Goal: Task Accomplishment & Management: Manage account settings

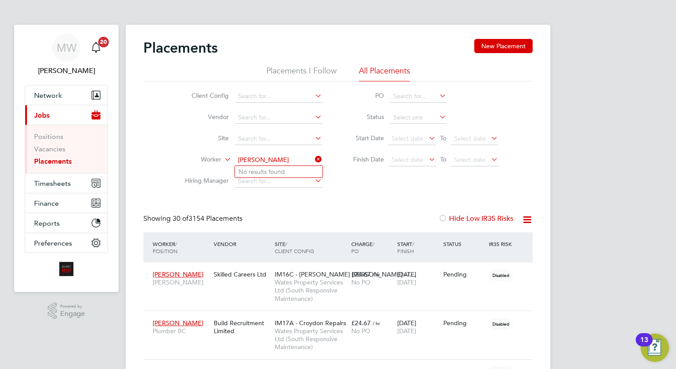
drag, startPoint x: 284, startPoint y: 161, endPoint x: 270, endPoint y: 160, distance: 14.7
click at [270, 160] on input "david mahone" at bounding box center [278, 160] width 87 height 12
click at [282, 158] on input "david mah" at bounding box center [278, 160] width 87 height 12
type input "david mah"
click at [313, 157] on icon at bounding box center [313, 159] width 0 height 12
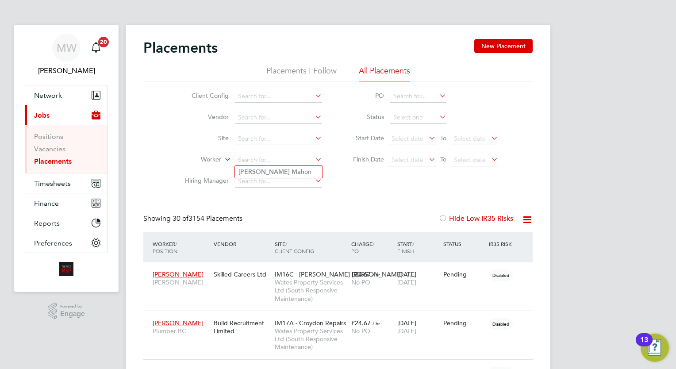
click at [56, 160] on link "Placements" at bounding box center [53, 161] width 38 height 8
click at [279, 158] on input at bounding box center [278, 160] width 87 height 12
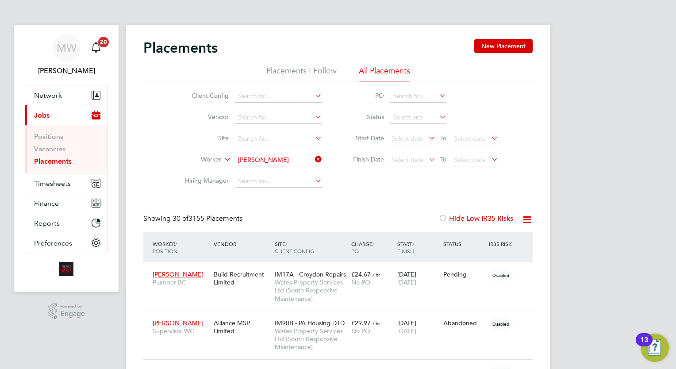
click at [279, 172] on li "David Ma hon" at bounding box center [279, 172] width 88 height 12
type input "David Mahon"
click at [341, 327] on span "Wates Property Services Ltd (South Responsive Maintenance)" at bounding box center [311, 339] width 72 height 24
click at [313, 157] on icon at bounding box center [313, 159] width 0 height 12
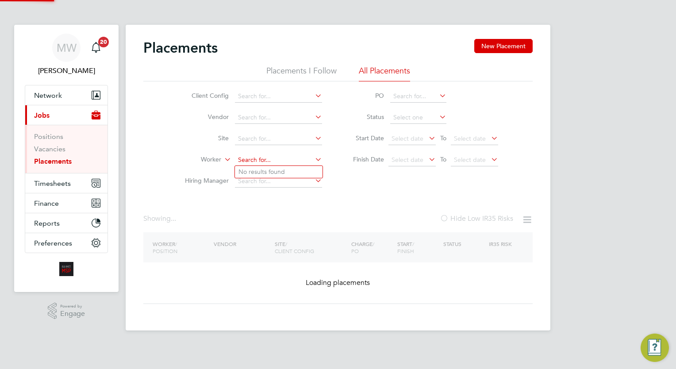
click at [288, 158] on input at bounding box center [278, 160] width 87 height 12
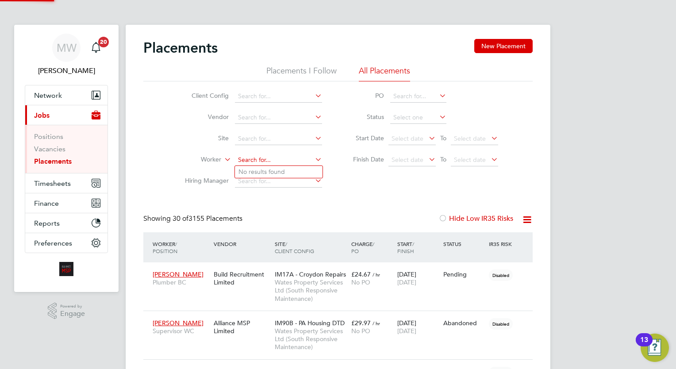
scroll to position [33, 61]
type input "thomas mal"
drag, startPoint x: 274, startPoint y: 156, endPoint x: 236, endPoint y: 158, distance: 38.1
click at [236, 158] on input "thomas mal" at bounding box center [278, 160] width 87 height 12
type input "malon"
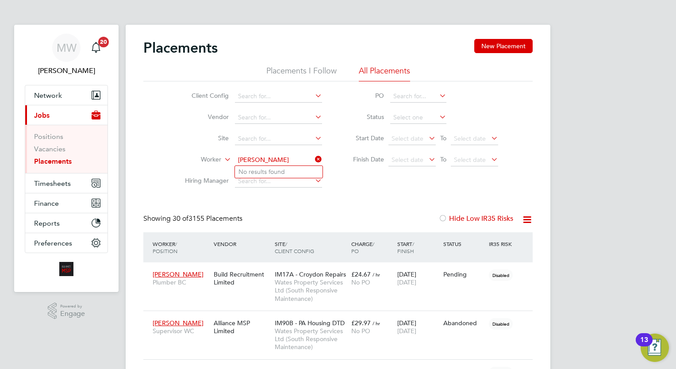
click at [272, 163] on input at bounding box center [278, 160] width 87 height 12
click at [284, 166] on li "Jamie De metri" at bounding box center [279, 172] width 88 height 12
type input "Jamie Demetri"
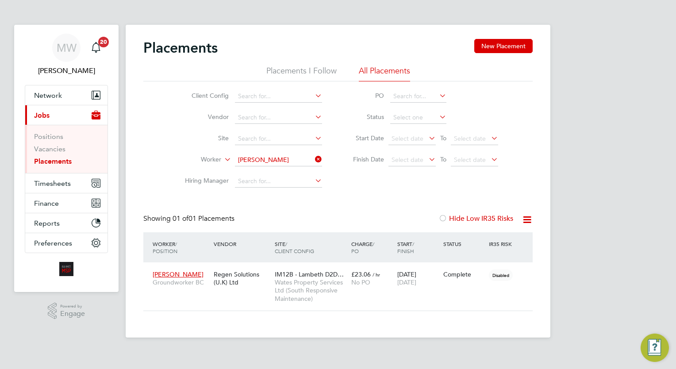
scroll to position [42, 77]
click at [313, 161] on icon at bounding box center [313, 159] width 0 height 12
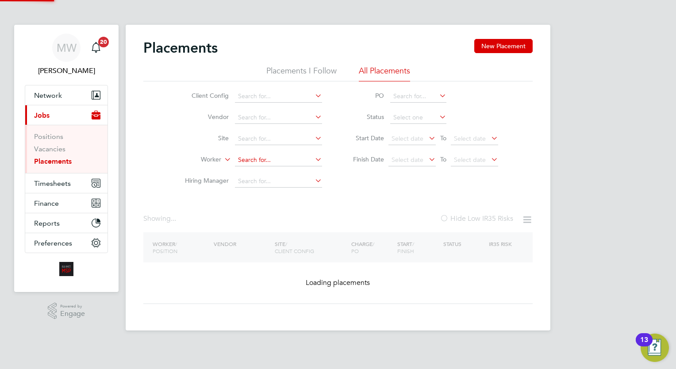
click at [297, 160] on input at bounding box center [278, 160] width 87 height 12
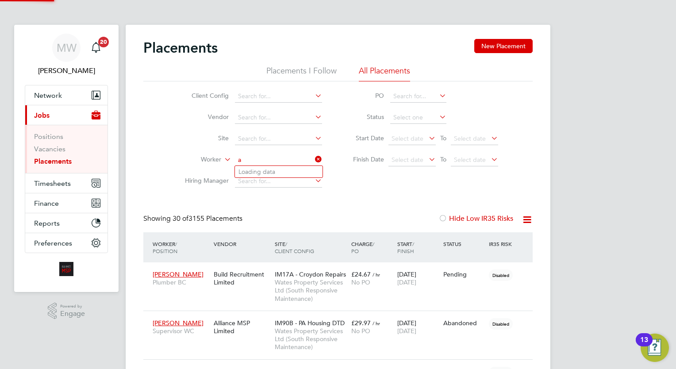
scroll to position [33, 61]
click at [246, 159] on input "antony burr" at bounding box center [278, 160] width 87 height 12
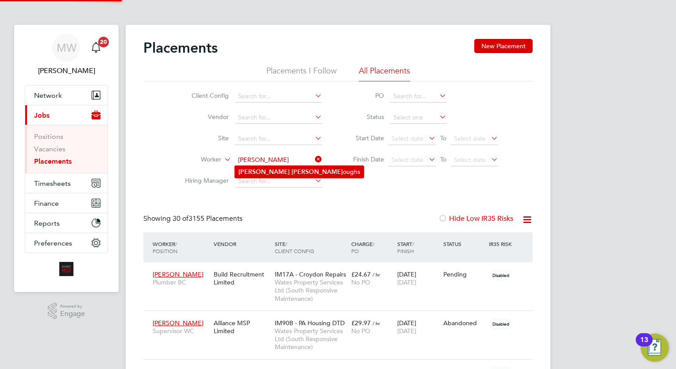
click at [287, 167] on li "Anthony Burr oughs" at bounding box center [299, 172] width 129 height 12
type input "Anthony Burroughs"
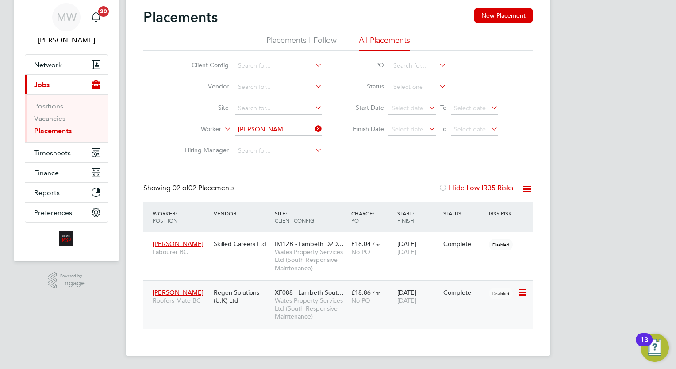
click at [411, 300] on span "15 Aug 2025" at bounding box center [406, 300] width 19 height 8
click at [313, 125] on icon at bounding box center [313, 129] width 0 height 12
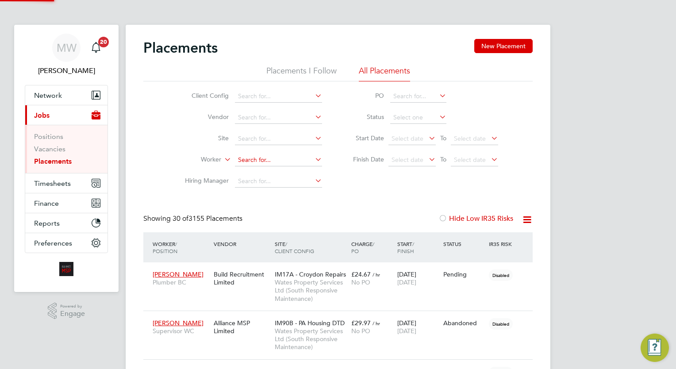
click at [264, 158] on input at bounding box center [278, 160] width 87 height 12
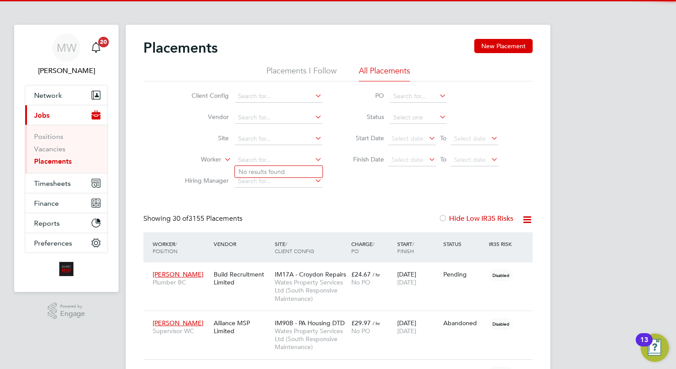
scroll to position [4, 4]
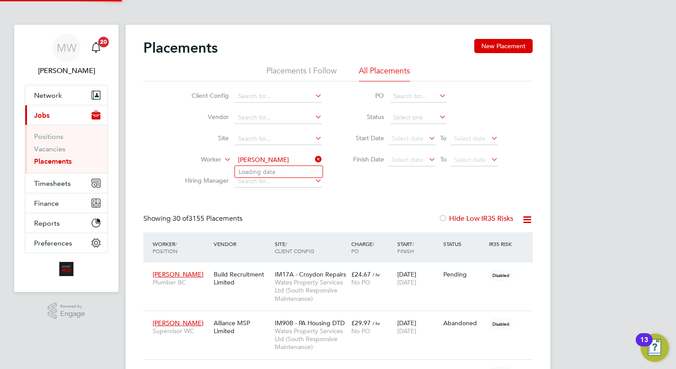
click at [246, 159] on input "edard adenisha" at bounding box center [278, 160] width 87 height 12
click at [291, 170] on b "Adenisha" at bounding box center [304, 172] width 27 height 8
type input "Edward Adenisha"
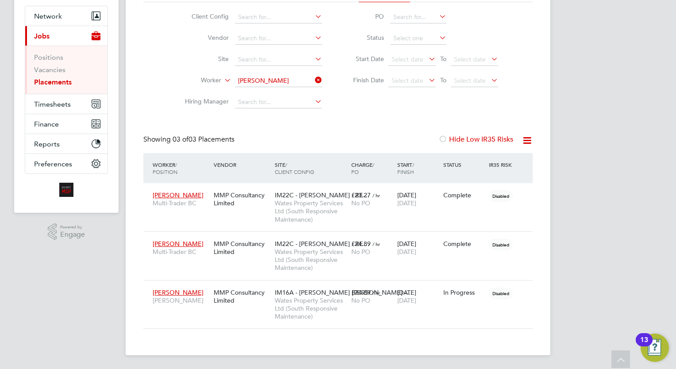
click at [616, 138] on div "MW Megan Westlotorn Notifications 20 Applications: Network Team Members Busines…" at bounding box center [338, 145] width 676 height 448
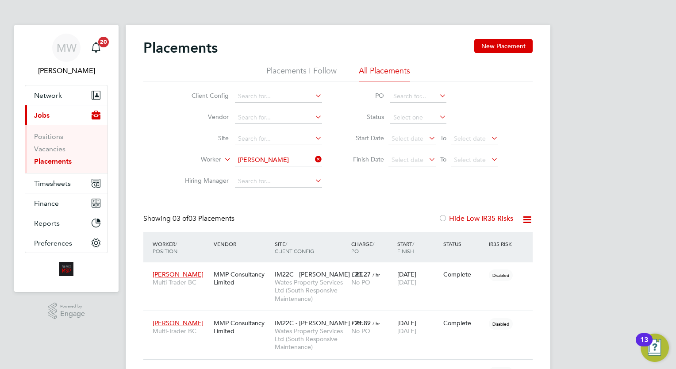
click at [397, 208] on div "Placements New Placement Placements I Follow All Placements Client Config Vendo…" at bounding box center [337, 223] width 389 height 369
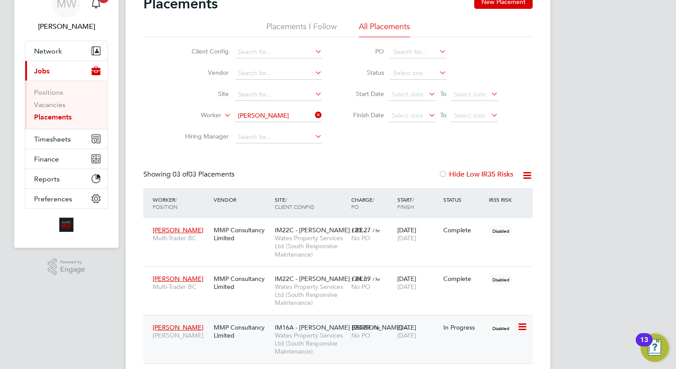
scroll to position [79, 0]
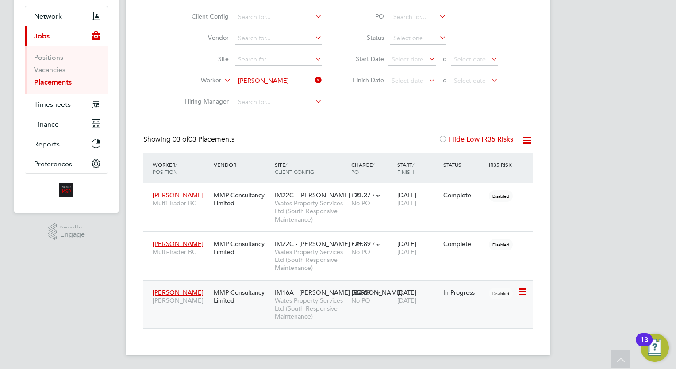
click at [285, 289] on span "IM16A - NOTT HILL -…" at bounding box center [344, 292] width 138 height 8
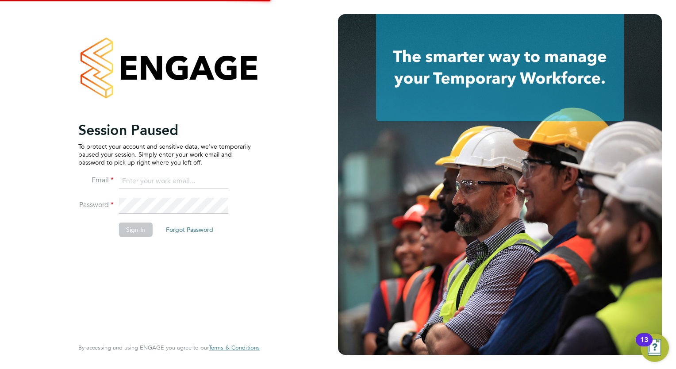
type input "megan.westlotorn@alliancemsp.co.uk"
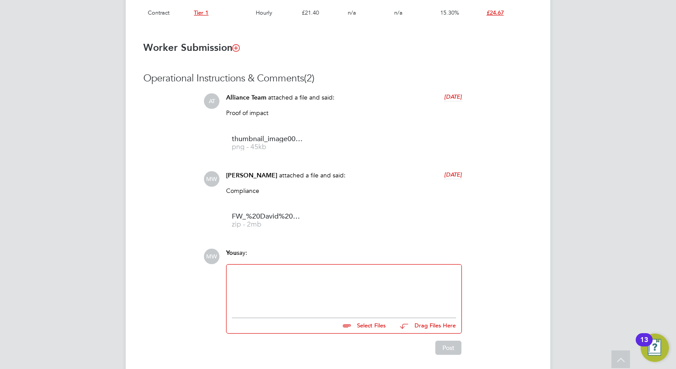
scroll to position [678, 0]
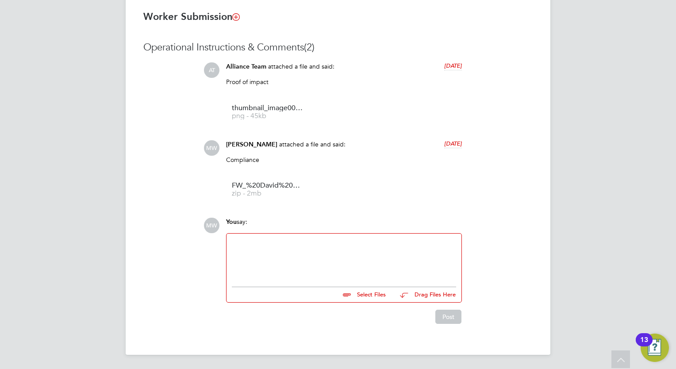
click at [313, 264] on div at bounding box center [344, 258] width 224 height 38
click at [356, 297] on input "file" at bounding box center [389, 293] width 133 height 12
type input "C:\fakepath\David_Mahon_020925_162618.pdf"
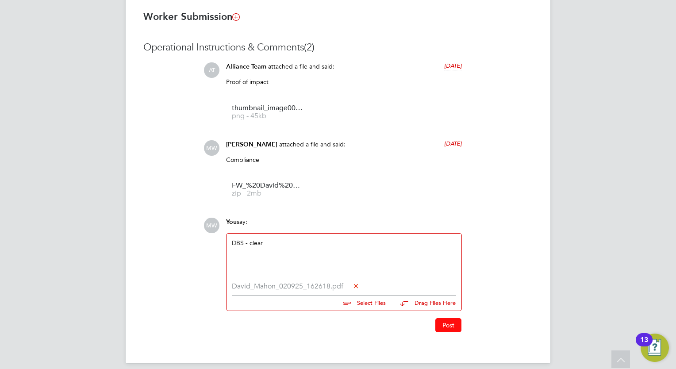
click at [455, 326] on button "Post" at bounding box center [448, 325] width 26 height 14
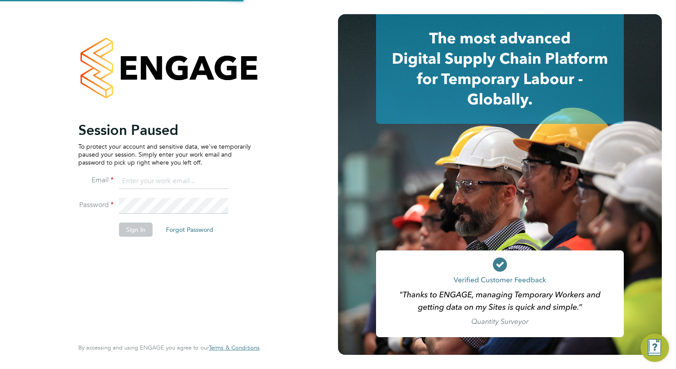
type input "wates@alliance-msp.co.uk"
click at [129, 229] on button "Sign In" at bounding box center [136, 229] width 34 height 14
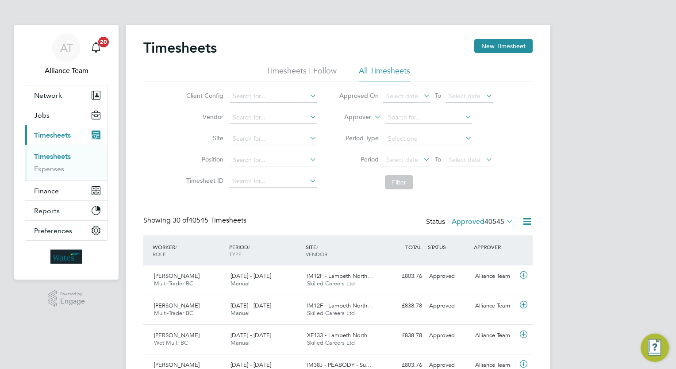
click at [372, 116] on icon at bounding box center [372, 115] width 0 height 8
click at [356, 120] on label "Approver" at bounding box center [351, 117] width 40 height 9
click at [361, 128] on li "Worker" at bounding box center [349, 127] width 43 height 11
click at [391, 116] on input at bounding box center [428, 117] width 87 height 12
type input "maloney"
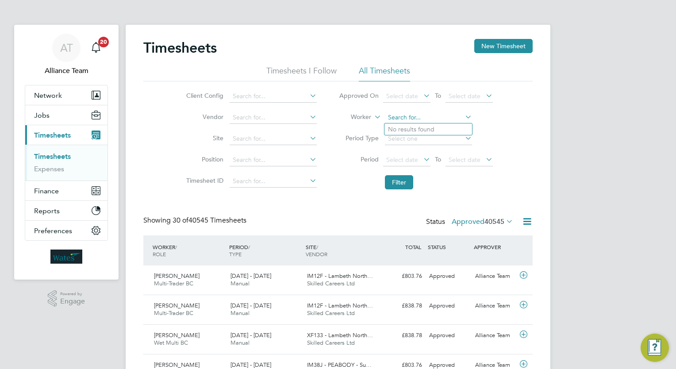
click at [418, 113] on input at bounding box center [428, 117] width 87 height 12
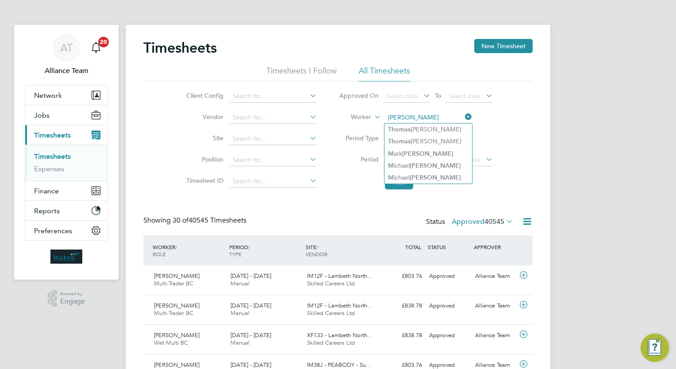
type input "thomas m"
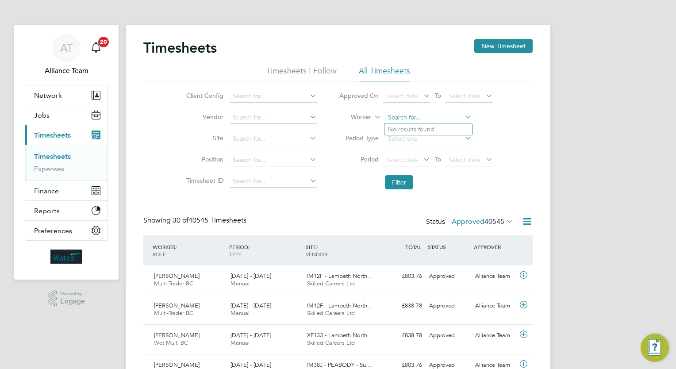
click at [426, 119] on input at bounding box center [428, 117] width 87 height 12
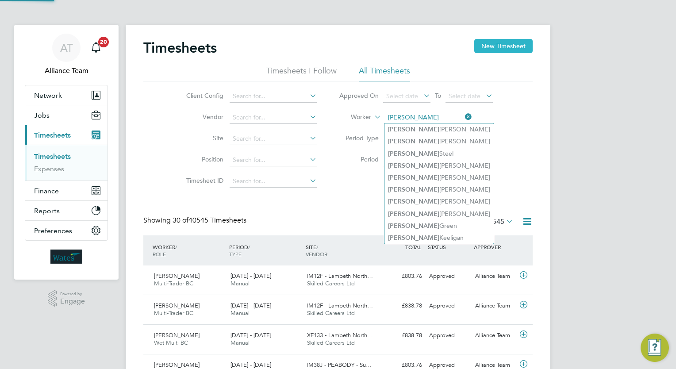
type input "jamie"
click at [510, 39] on button "New Timesheet" at bounding box center [503, 46] width 58 height 14
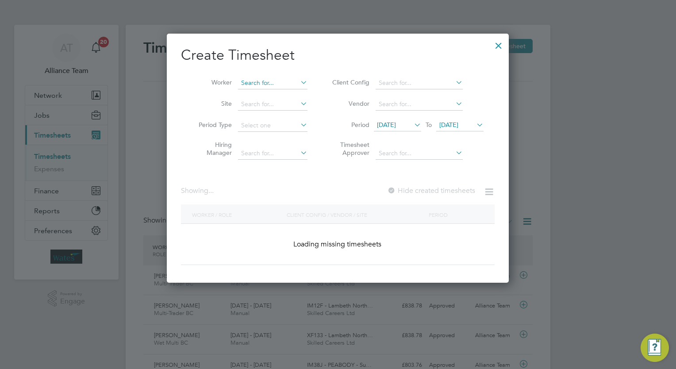
scroll to position [1568, 342]
click at [257, 82] on input at bounding box center [272, 83] width 69 height 12
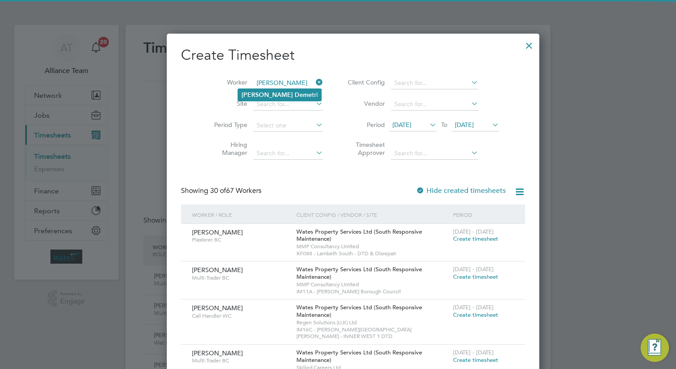
click at [295, 91] on b "Deme" at bounding box center [303, 95] width 17 height 8
type input "Jamie Demetri"
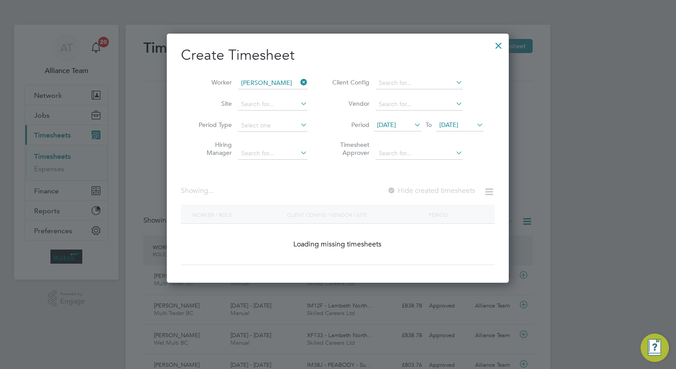
scroll to position [245, 342]
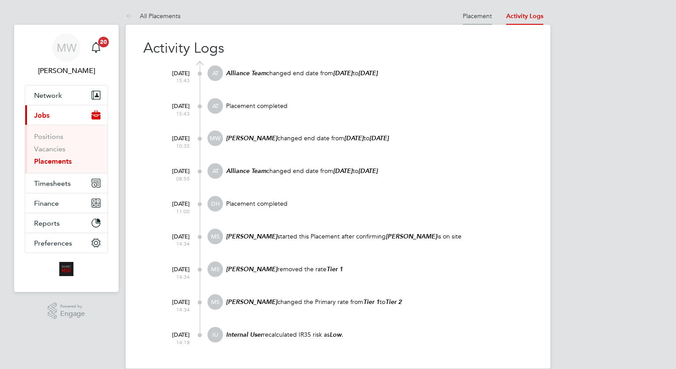
click at [488, 12] on link "Placement" at bounding box center [477, 16] width 29 height 8
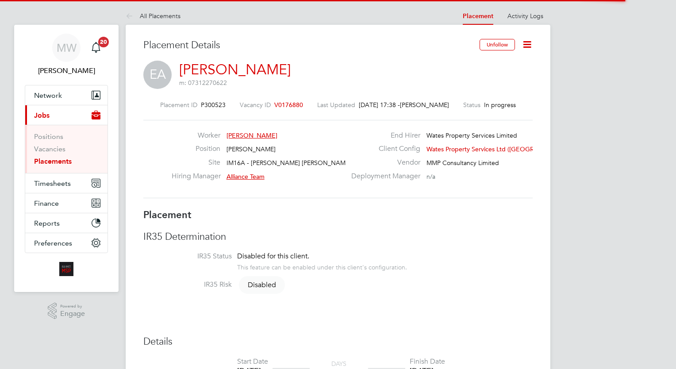
click at [528, 43] on icon at bounding box center [526, 44] width 11 height 11
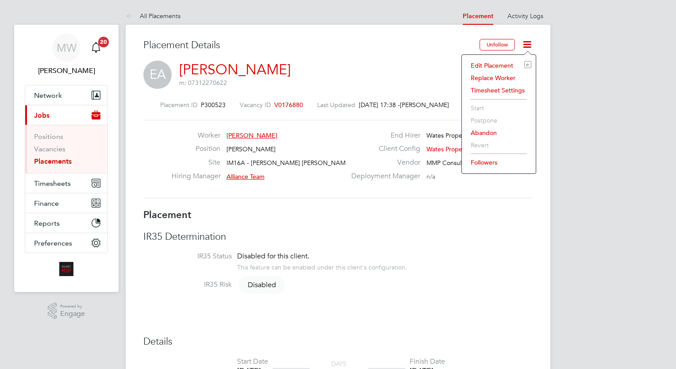
click at [508, 65] on li "Edit Placement e" at bounding box center [498, 65] width 65 height 12
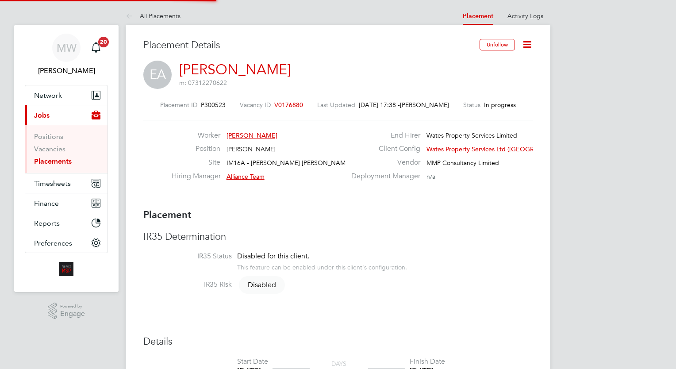
type input "Alliance Team"
type input "[DATE]"
type input "18 Nov 2025"
type input "08:00"
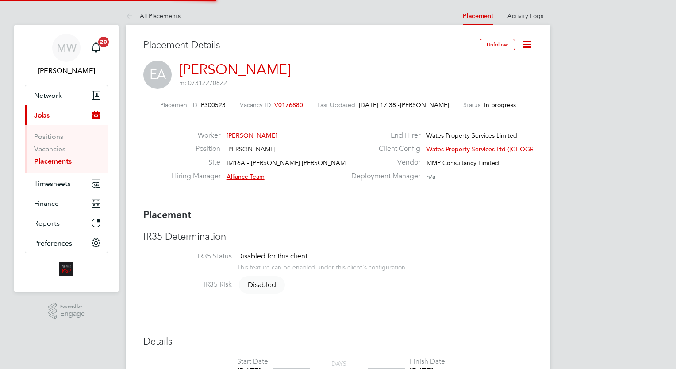
type input "17:00"
type input "7814"
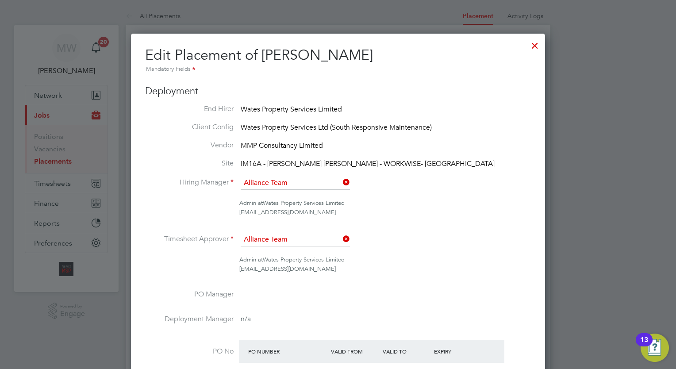
click at [535, 46] on div at bounding box center [535, 43] width 16 height 16
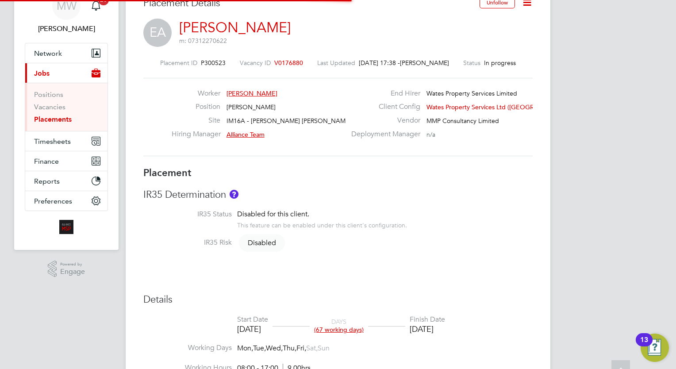
scroll to position [26, 62]
click at [55, 119] on link "Placements" at bounding box center [53, 119] width 38 height 8
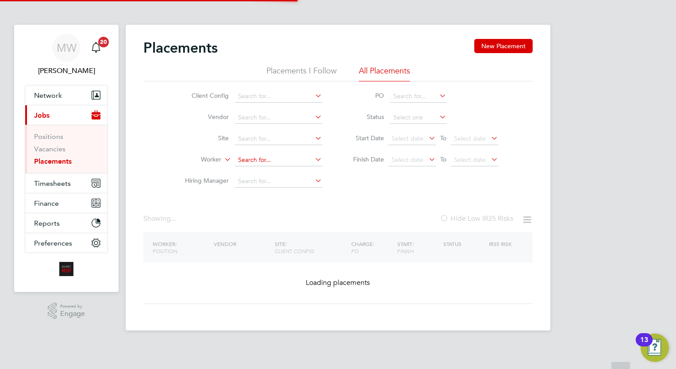
click at [274, 160] on input at bounding box center [278, 160] width 87 height 12
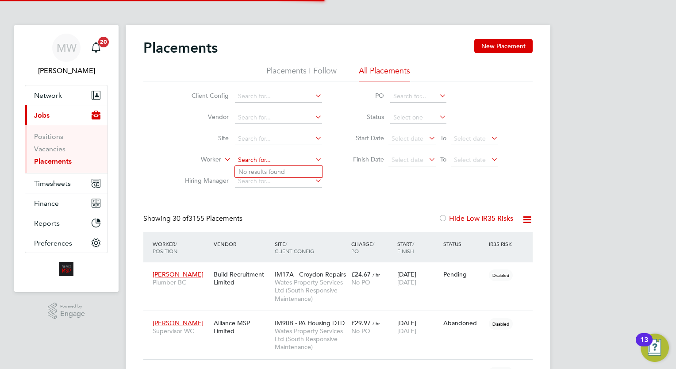
scroll to position [4, 4]
click at [289, 175] on b "Spanton" at bounding box center [314, 172] width 51 height 8
type input "[PERSON_NAME]"
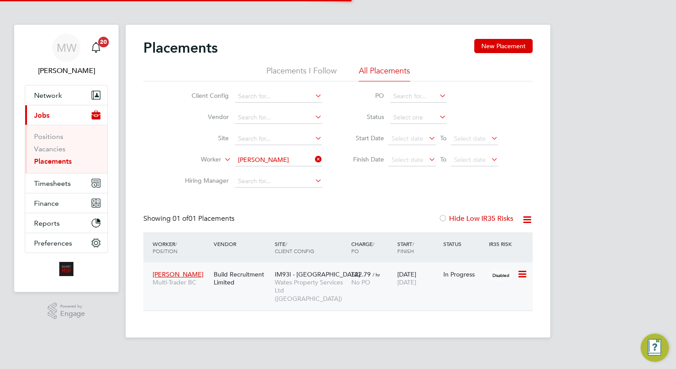
click at [373, 280] on div "No PO" at bounding box center [372, 282] width 42 height 8
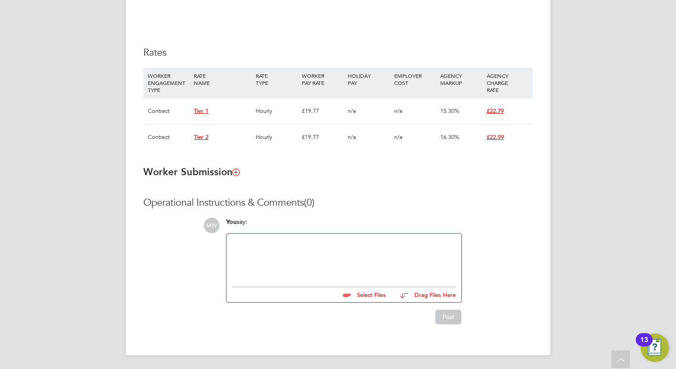
click at [314, 246] on div at bounding box center [344, 258] width 224 height 38
click at [369, 295] on input "file" at bounding box center [389, 293] width 133 height 12
type input "C:\fakepath\FW_ [PERSON_NAME] - Cramlington Multi .zip"
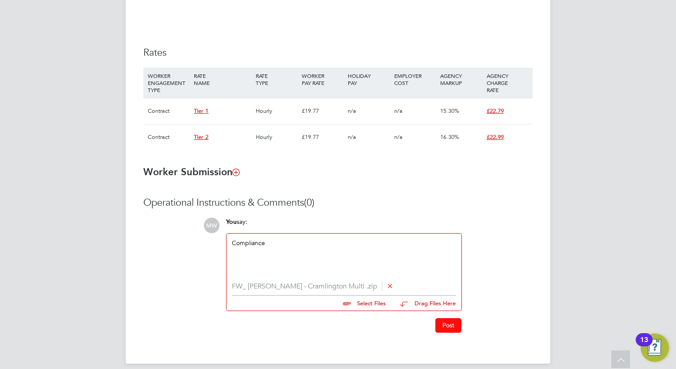
click at [450, 325] on button "Post" at bounding box center [448, 325] width 26 height 14
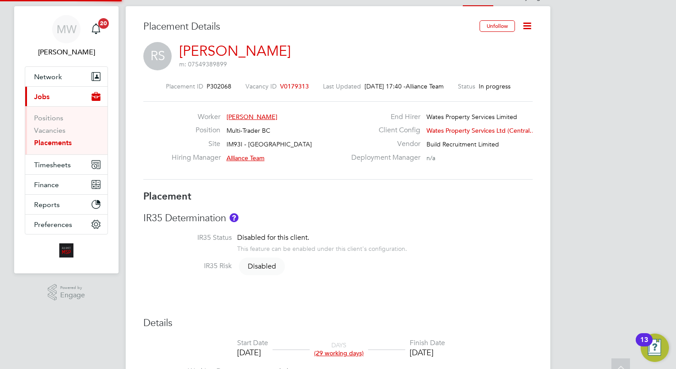
scroll to position [6, 0]
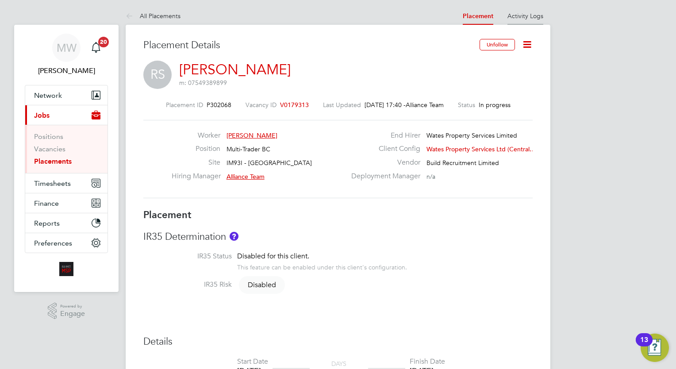
click at [518, 14] on link "Activity Logs" at bounding box center [525, 16] width 36 height 8
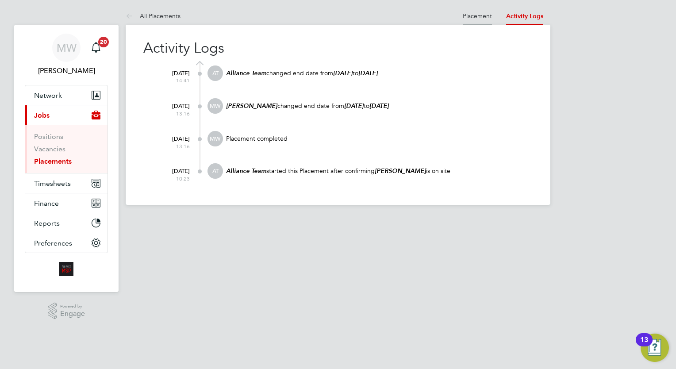
click at [486, 21] on li "Placement" at bounding box center [477, 16] width 29 height 18
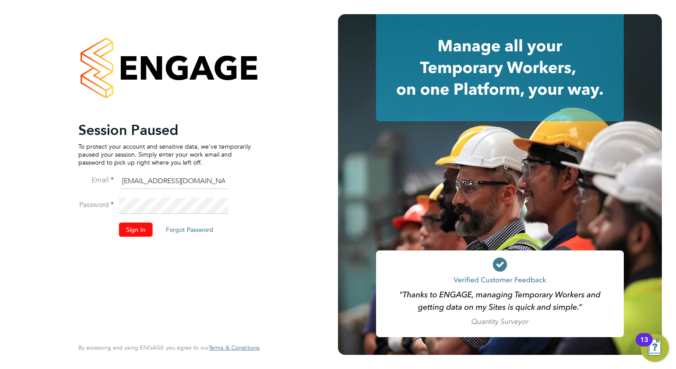
click at [138, 227] on button "Sign In" at bounding box center [136, 229] width 34 height 14
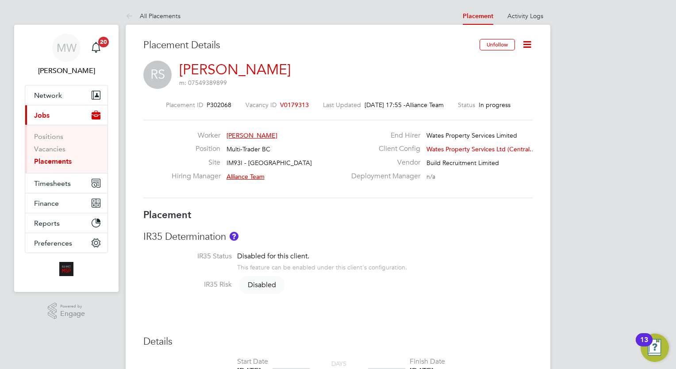
click at [62, 162] on link "Placements" at bounding box center [53, 161] width 38 height 8
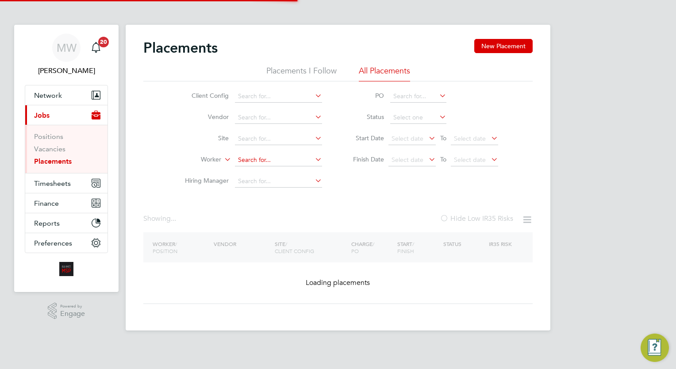
click at [270, 158] on input at bounding box center [278, 160] width 87 height 12
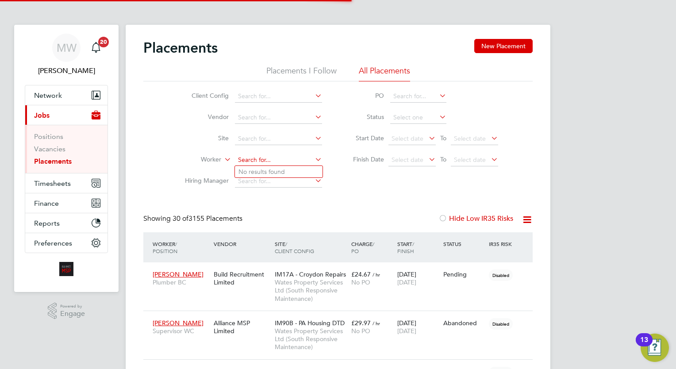
scroll to position [4, 4]
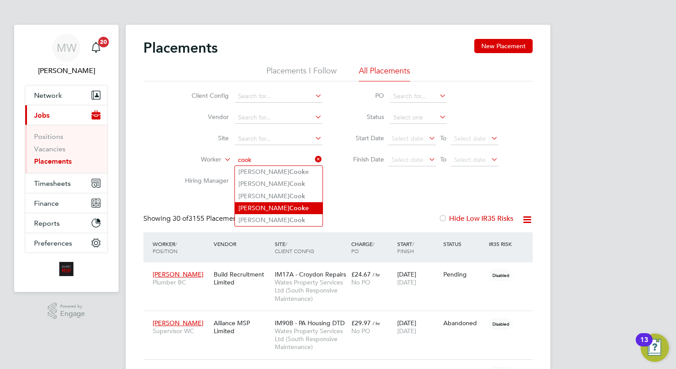
type input "cook"
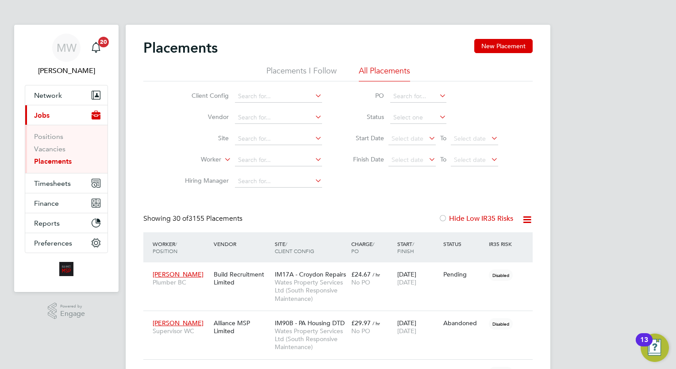
drag, startPoint x: 271, startPoint y: 209, endPoint x: 273, endPoint y: 215, distance: 6.3
click at [290, 164] on input at bounding box center [278, 160] width 87 height 12
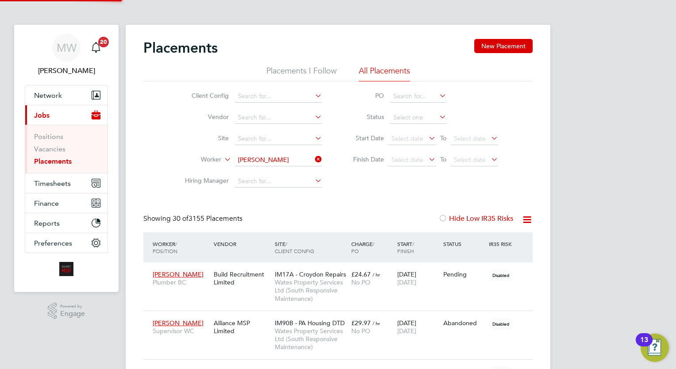
click at [284, 174] on li "[PERSON_NAME]" at bounding box center [279, 172] width 88 height 12
type input "[PERSON_NAME]"
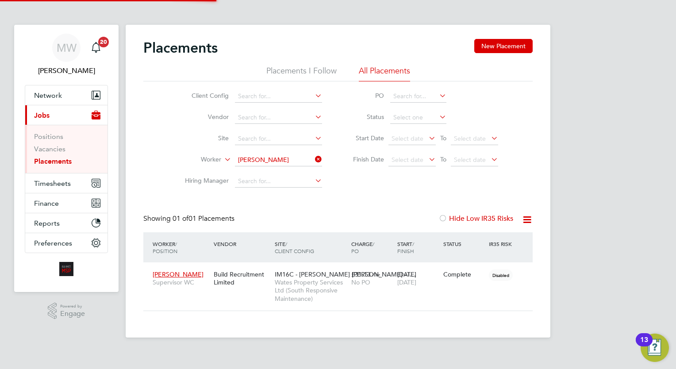
scroll to position [42, 77]
click at [311, 155] on input at bounding box center [278, 160] width 87 height 12
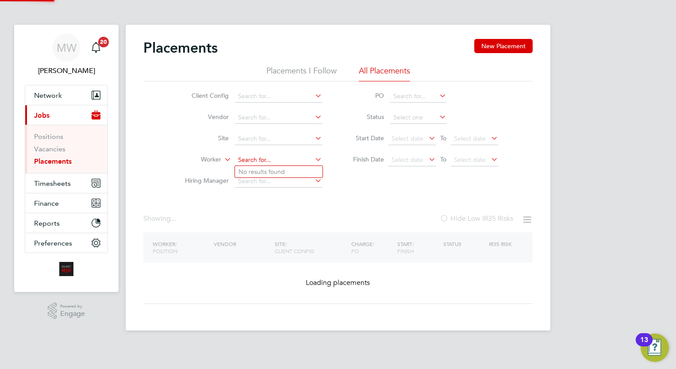
click at [301, 158] on input at bounding box center [278, 160] width 87 height 12
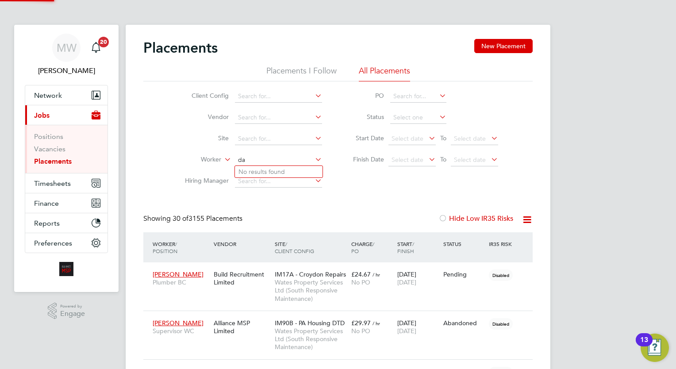
scroll to position [33, 61]
click at [294, 169] on li "[PERSON_NAME]" at bounding box center [290, 172] width 111 height 12
type input "[PERSON_NAME]"
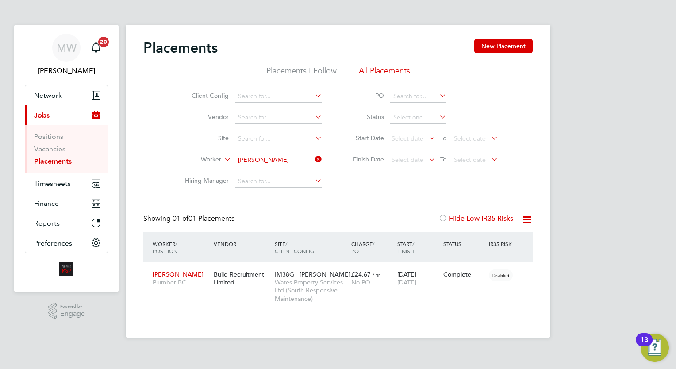
click at [313, 160] on icon at bounding box center [313, 159] width 0 height 12
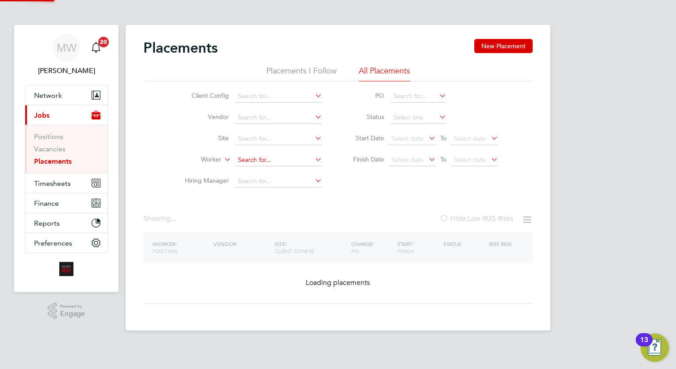
click at [295, 158] on input at bounding box center [278, 160] width 87 height 12
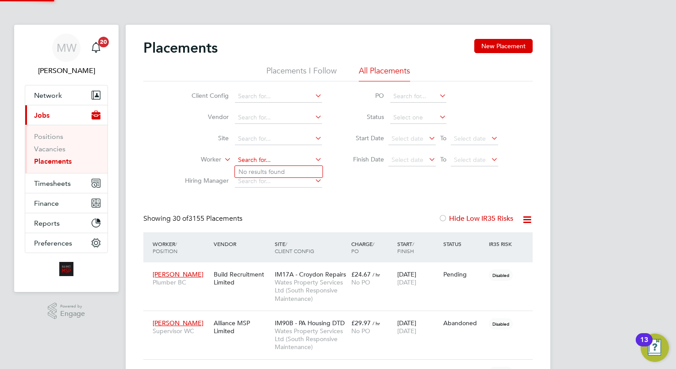
scroll to position [33, 61]
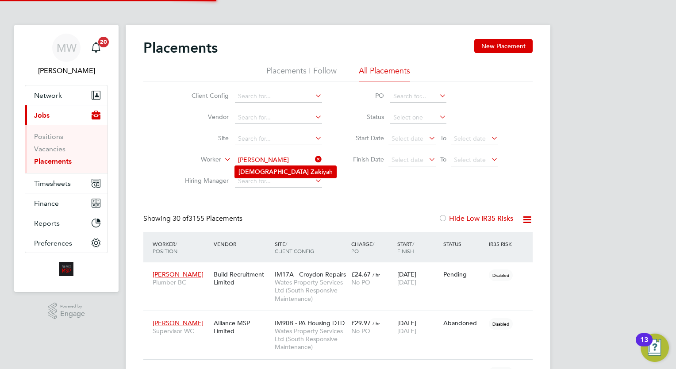
click at [298, 169] on li "[PERSON_NAME]" at bounding box center [285, 172] width 101 height 12
type input "[PERSON_NAME]"
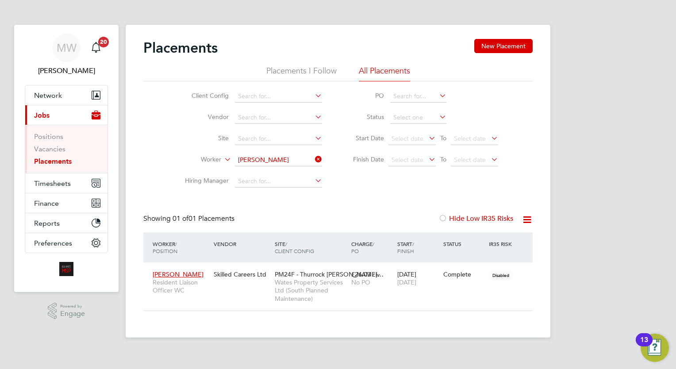
click at [313, 159] on icon at bounding box center [313, 159] width 0 height 12
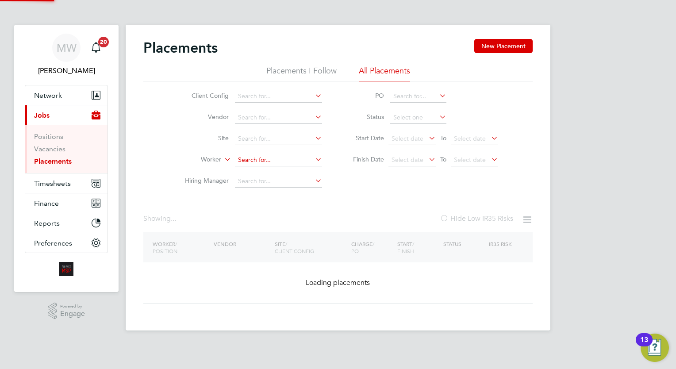
click at [283, 160] on input at bounding box center [278, 160] width 87 height 12
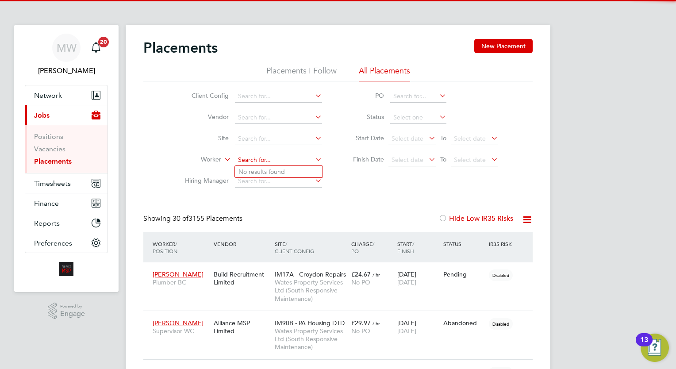
scroll to position [33, 61]
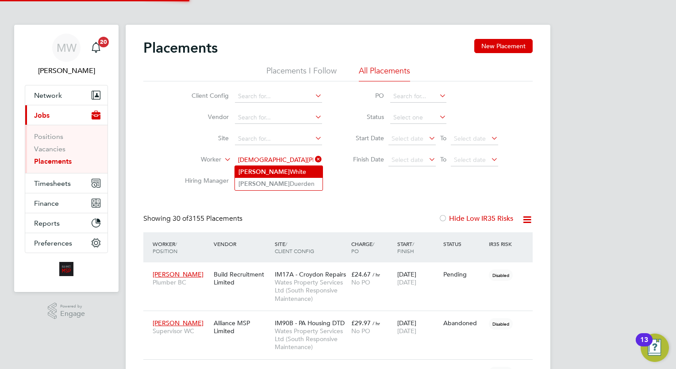
click at [282, 167] on li "[DEMOGRAPHIC_DATA][PERSON_NAME]" at bounding box center [279, 172] width 88 height 12
type input "[DEMOGRAPHIC_DATA][PERSON_NAME]"
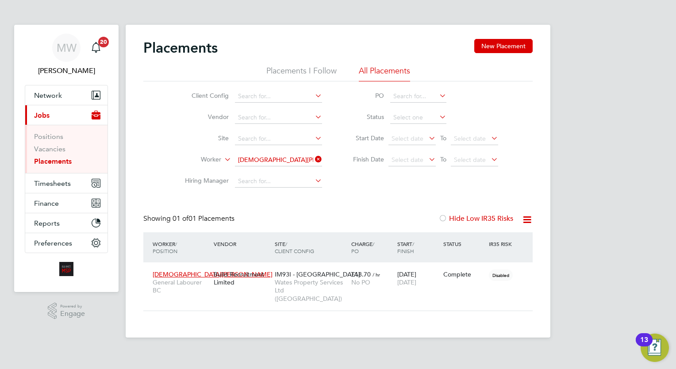
click at [313, 160] on icon at bounding box center [313, 159] width 0 height 12
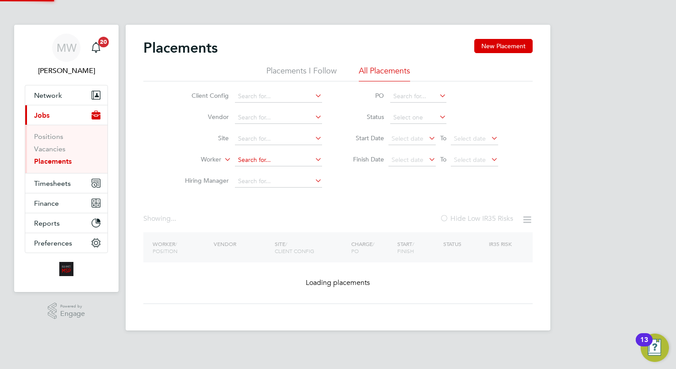
click at [297, 160] on input at bounding box center [278, 160] width 87 height 12
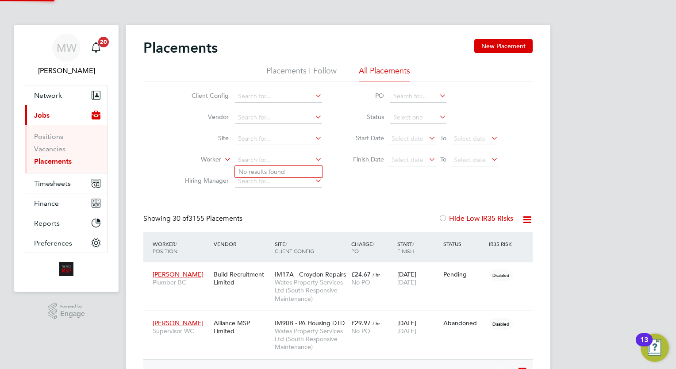
scroll to position [33, 61]
click at [272, 155] on input at bounding box center [278, 160] width 87 height 12
type input "nyant"
click at [313, 157] on icon at bounding box center [313, 159] width 0 height 12
